Goal: Information Seeking & Learning: Learn about a topic

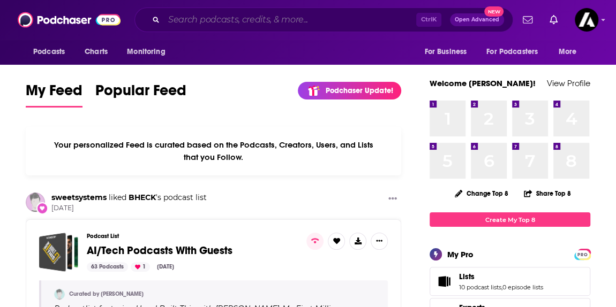
click at [220, 22] on input "Search podcasts, credits, & more..." at bounding box center [290, 19] width 252 height 17
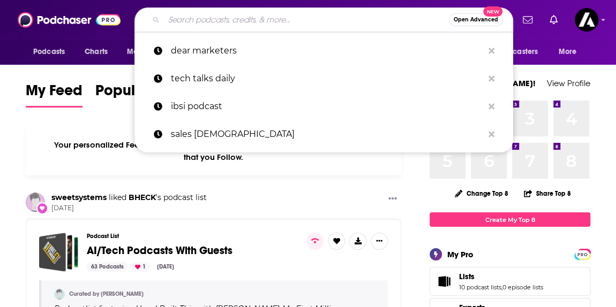
paste input "Pull up a Chair"
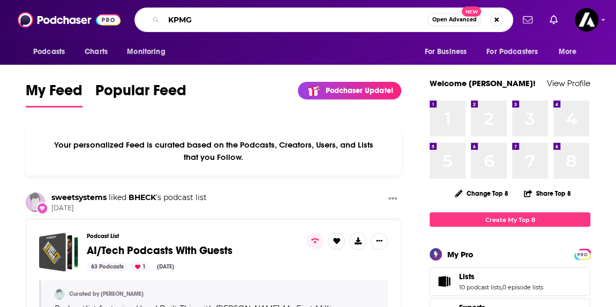
type input "KPMG"
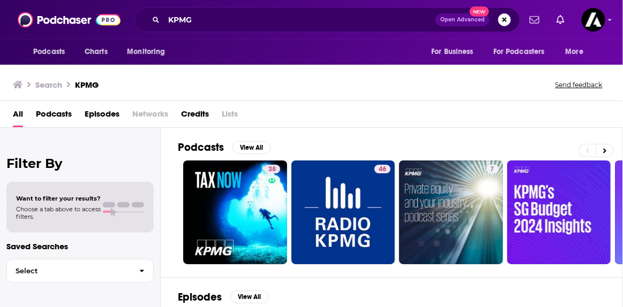
click at [246, 139] on div "Podcasts View All 38 46 7 45 47 36 30 + 149" at bounding box center [400, 202] width 445 height 149
click at [252, 146] on button "View All" at bounding box center [251, 147] width 39 height 13
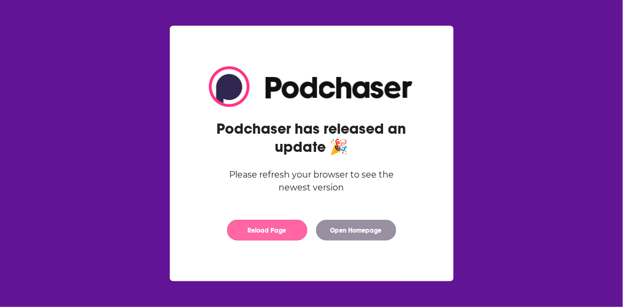
click at [279, 236] on button "Reload Page" at bounding box center [267, 230] width 80 height 21
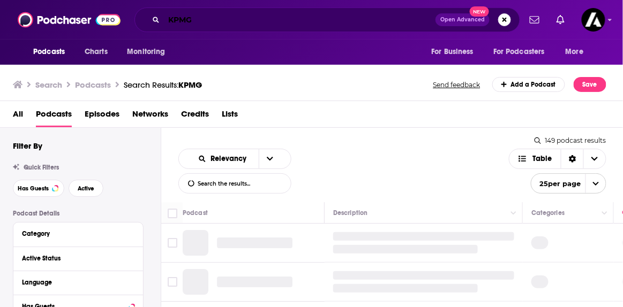
click at [248, 14] on input "KPMG" at bounding box center [300, 19] width 272 height 17
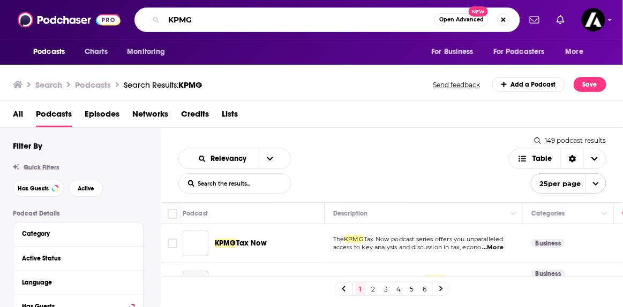
click at [248, 15] on input "KPMG" at bounding box center [299, 19] width 270 height 17
type input "Pull up a chair"
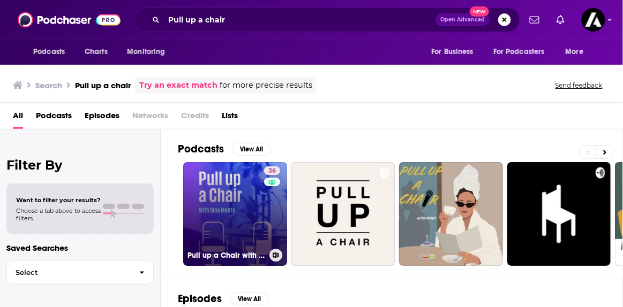
click at [232, 210] on link "36 Pull up a Chair with Bina Mehta" at bounding box center [235, 214] width 104 height 104
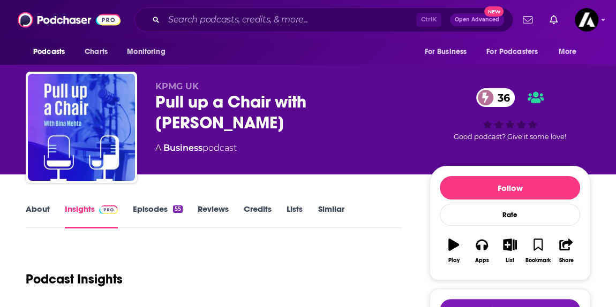
click at [169, 102] on div "Pull up a Chair with Bina Mehta 36" at bounding box center [283, 113] width 257 height 42
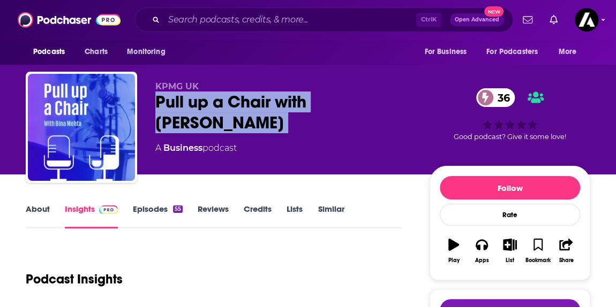
drag, startPoint x: 169, startPoint y: 102, endPoint x: 413, endPoint y: 103, distance: 244.7
click at [413, 103] on div "KPMG UK Pull up a Chair with Bina Mehta 36 A Business podcast 36 Good podcast? …" at bounding box center [372, 129] width 435 height 96
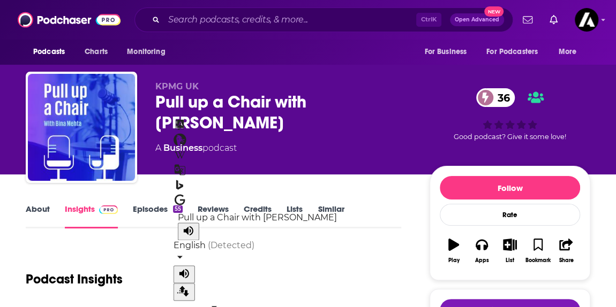
click at [311, 87] on p "KPMG UK" at bounding box center [283, 86] width 257 height 10
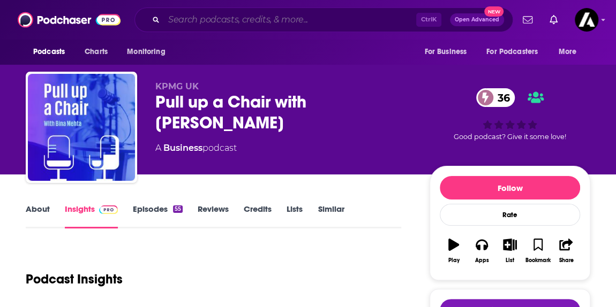
click at [251, 18] on input "Search podcasts, credits, & more..." at bounding box center [290, 19] width 252 height 17
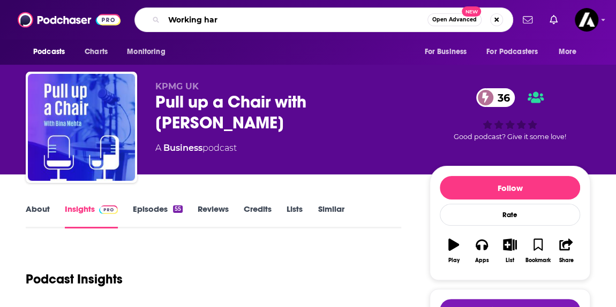
type input "Working hard"
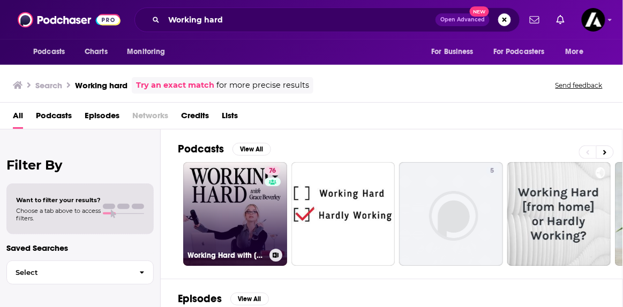
click at [235, 191] on link "76 Working Hard with Grace Beverley" at bounding box center [235, 214] width 104 height 104
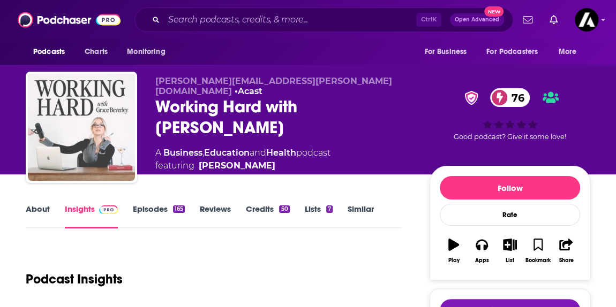
click at [91, 120] on img "Working Hard with Grace Beverley" at bounding box center [81, 127] width 107 height 107
click at [92, 117] on img "Working Hard with Grace Beverley" at bounding box center [81, 127] width 107 height 107
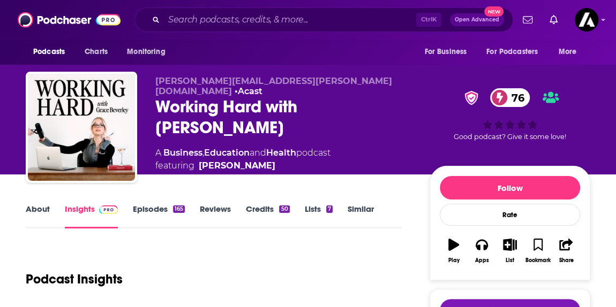
drag, startPoint x: 174, startPoint y: 116, endPoint x: 95, endPoint y: 122, distance: 78.4
click at [174, 116] on div "Working Hard with Grace Beverley 76" at bounding box center [283, 117] width 257 height 42
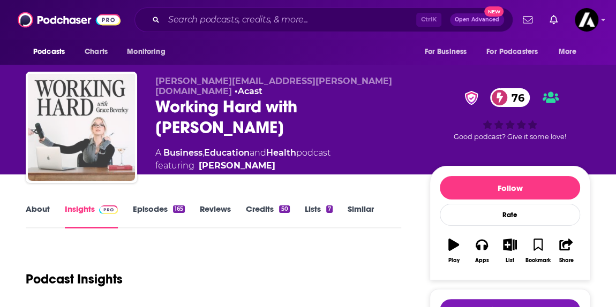
click at [88, 126] on img "Working Hard with Grace Beverley" at bounding box center [81, 127] width 107 height 107
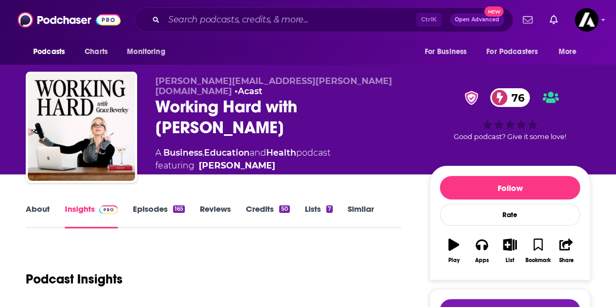
click at [403, 152] on div "A Business , Education and Health podcast featuring Grace Beverley" at bounding box center [283, 160] width 257 height 26
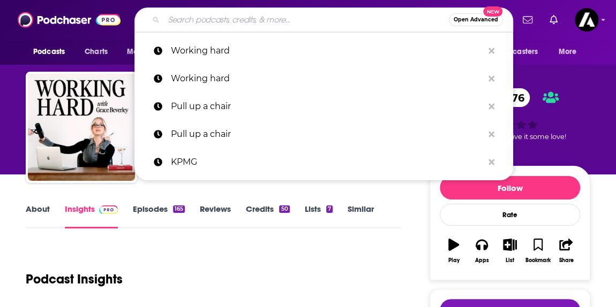
click at [337, 13] on input "Search podcasts, credits, & more..." at bounding box center [306, 19] width 285 height 17
paste input "The AI in Business"
type input "The AI in Business"
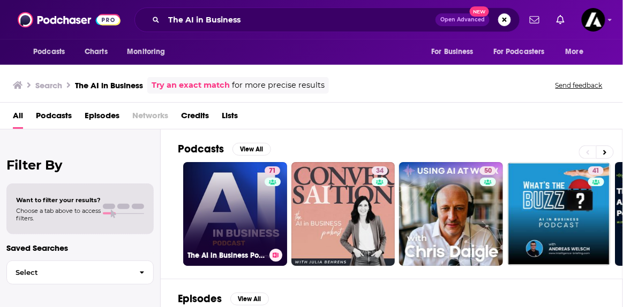
click at [231, 196] on link "71 The AI in Business Podcast" at bounding box center [235, 214] width 104 height 104
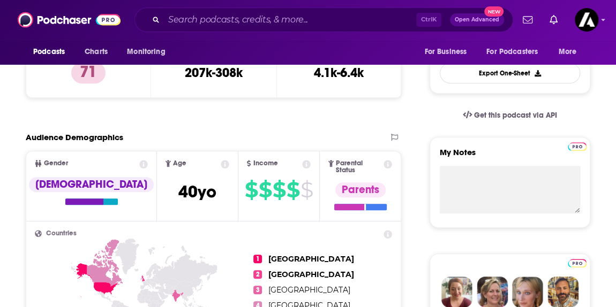
scroll to position [341, 0]
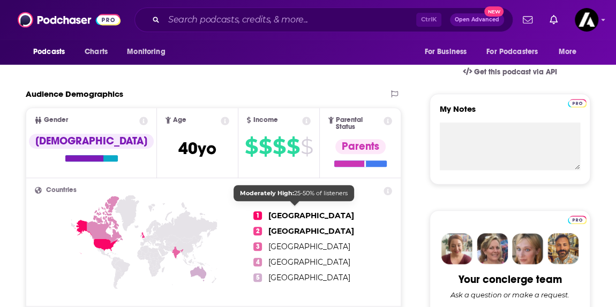
click at [273, 211] on span "[GEOGRAPHIC_DATA]" at bounding box center [311, 216] width 86 height 10
drag, startPoint x: 285, startPoint y: 227, endPoint x: 405, endPoint y: 177, distance: 130.1
click at [293, 227] on span "[GEOGRAPHIC_DATA]" at bounding box center [311, 232] width 86 height 10
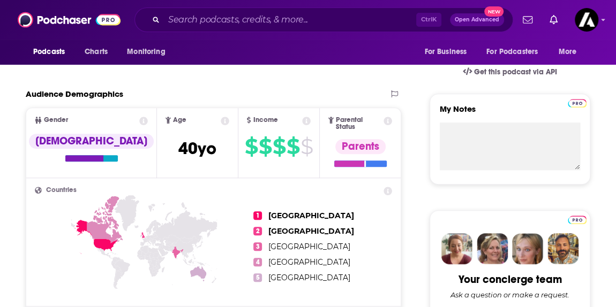
click at [387, 187] on icon at bounding box center [387, 191] width 9 height 9
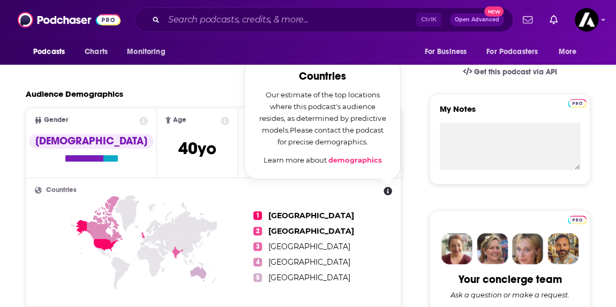
click at [347, 226] on ul "1 United States 2 United Kingdom 3 India 4 Canada 5 Australia" at bounding box center [322, 247] width 139 height 120
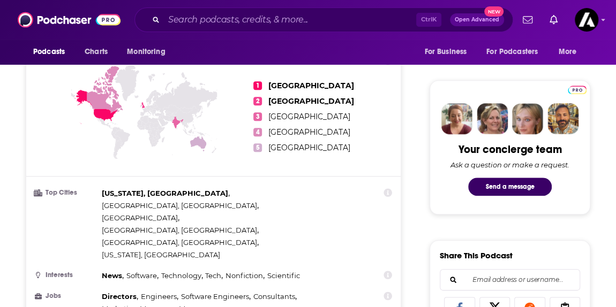
scroll to position [487, 0]
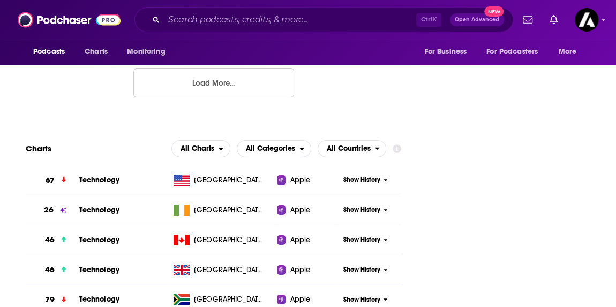
scroll to position [1703, 0]
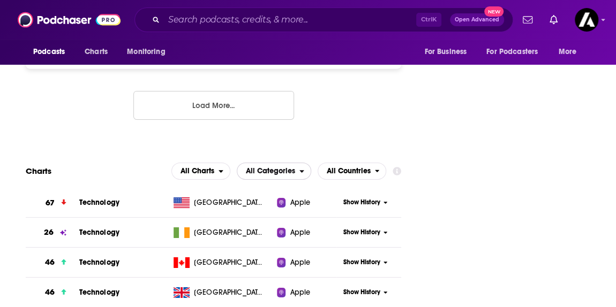
click at [285, 168] on span "All Categories" at bounding box center [270, 171] width 49 height 7
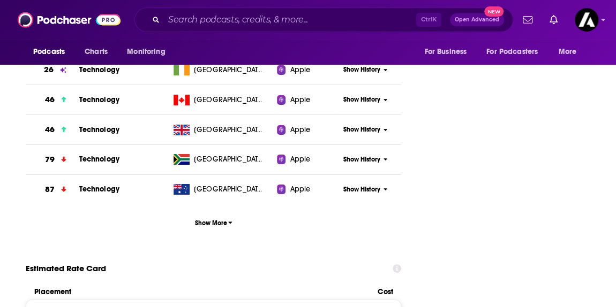
scroll to position [1947, 0]
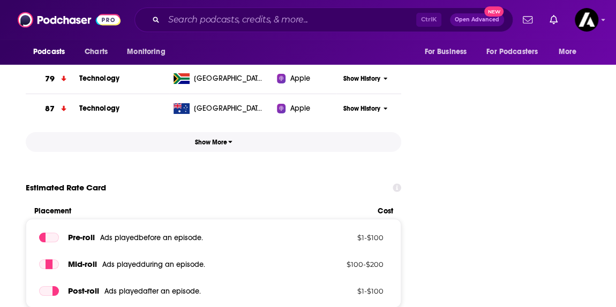
click at [214, 139] on span "Show More" at bounding box center [213, 142] width 38 height 7
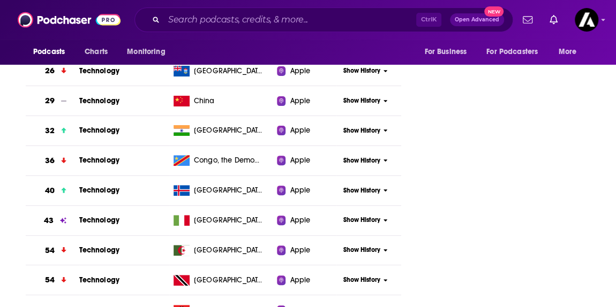
scroll to position [2190, 0]
